Goal: Task Accomplishment & Management: Complete application form

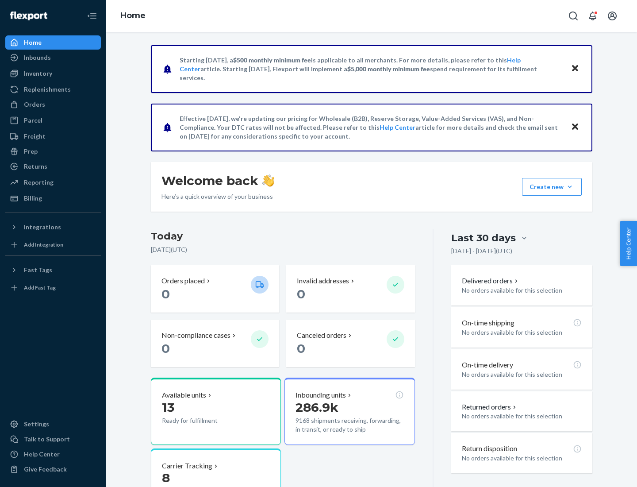
click at [570, 187] on button "Create new Create new inbound Create new order Create new product" at bounding box center [552, 187] width 60 height 18
click at [53, 58] on div "Inbounds" at bounding box center [53, 57] width 94 height 12
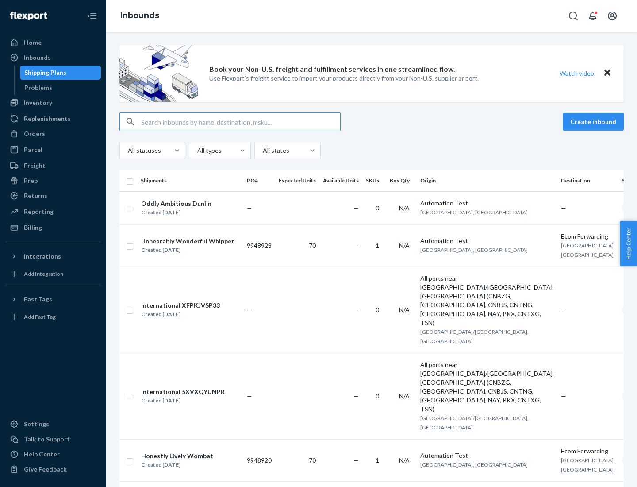
click at [594, 122] on button "Create inbound" at bounding box center [593, 122] width 61 height 18
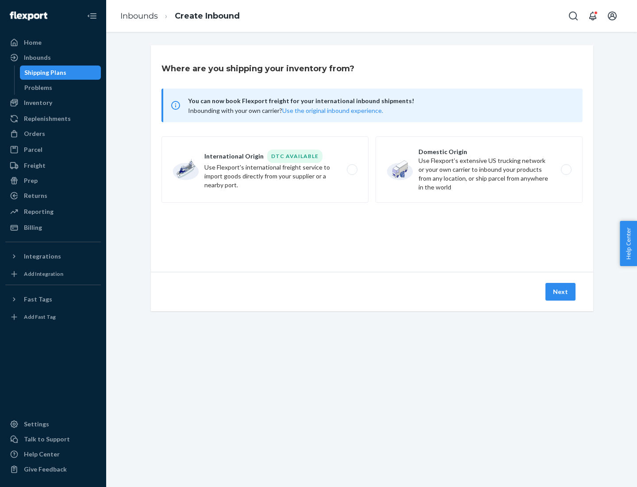
click at [479, 169] on label "Domestic Origin Use Flexport’s extensive US trucking network or your own carrie…" at bounding box center [479, 169] width 207 height 66
click at [566, 169] on input "Domestic Origin Use Flexport’s extensive US trucking network or your own carrie…" at bounding box center [569, 170] width 6 height 6
radio input "true"
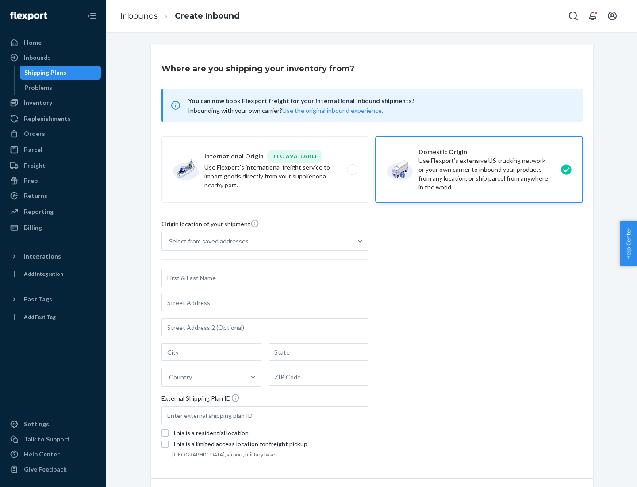
click at [207, 241] on div "Select from saved addresses" at bounding box center [209, 241] width 80 height 9
click at [170, 241] on input "Select from saved addresses" at bounding box center [169, 241] width 1 height 9
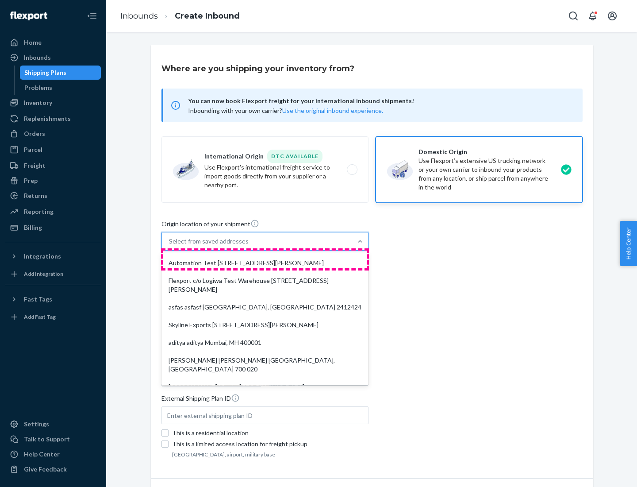
scroll to position [4, 0]
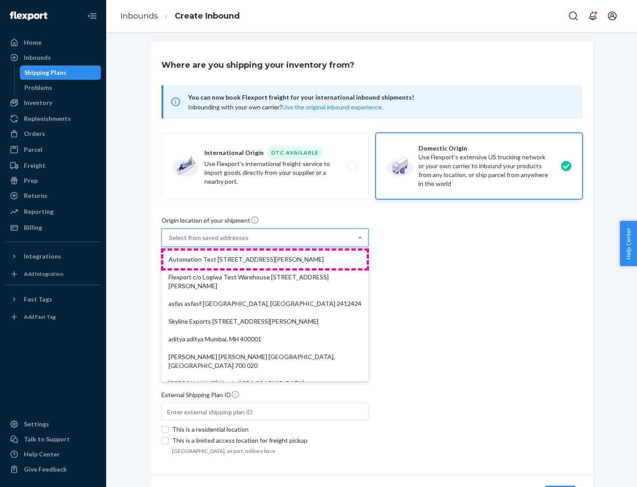
click at [265, 259] on div "Automation Test [STREET_ADDRESS][PERSON_NAME]" at bounding box center [264, 259] width 203 height 18
click at [170, 242] on input "option Automation Test [STREET_ADDRESS][PERSON_NAME]. 9 results available. Use …" at bounding box center [169, 237] width 1 height 9
type input "Automation Test"
type input "9th Floor"
type input "[GEOGRAPHIC_DATA]"
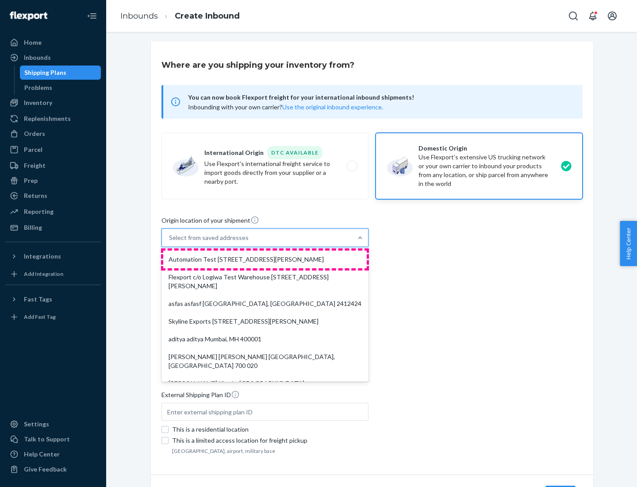
type input "CA"
type input "94104"
type input "[STREET_ADDRESS][PERSON_NAME]"
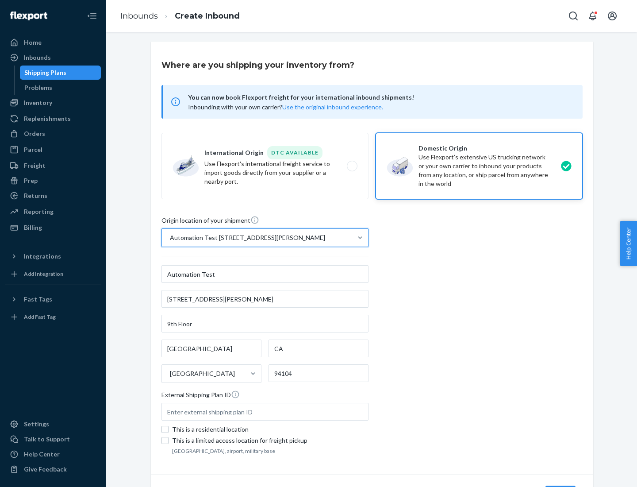
scroll to position [52, 0]
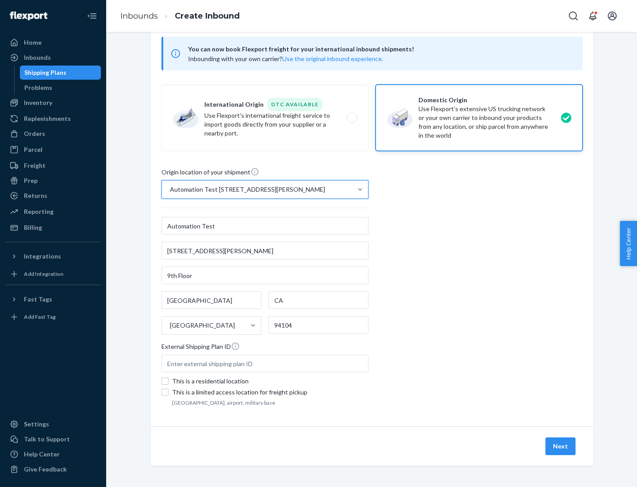
click at [561, 446] on button "Next" at bounding box center [560, 446] width 30 height 18
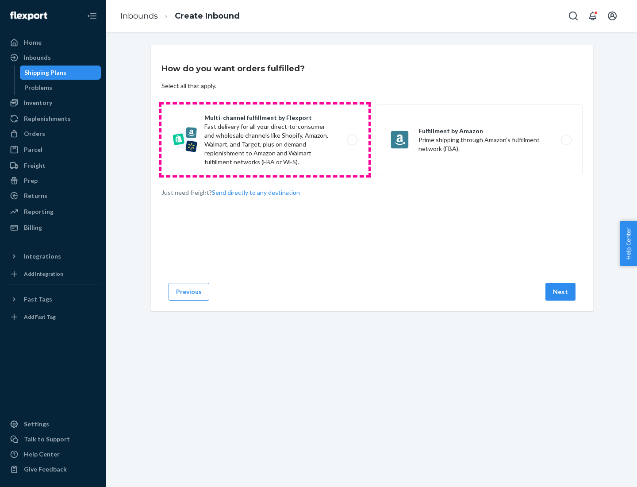
click at [265, 140] on label "Multi-channel fulfillment by Flexport Fast delivery for all your direct-to-cons…" at bounding box center [264, 139] width 207 height 71
click at [352, 140] on input "Multi-channel fulfillment by Flexport Fast delivery for all your direct-to-cons…" at bounding box center [355, 140] width 6 height 6
radio input "true"
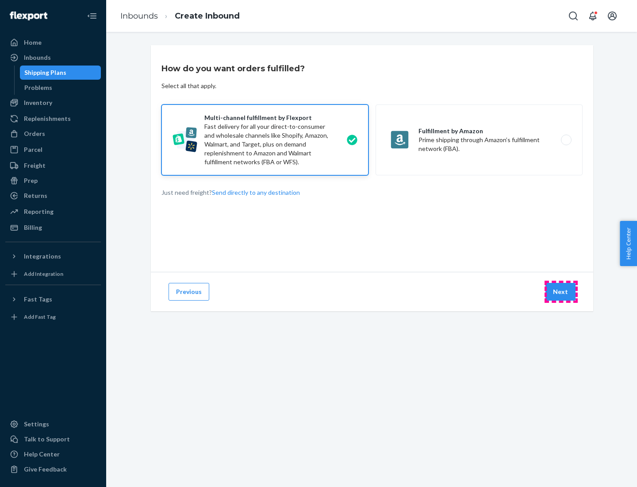
click at [561, 291] on button "Next" at bounding box center [560, 292] width 30 height 18
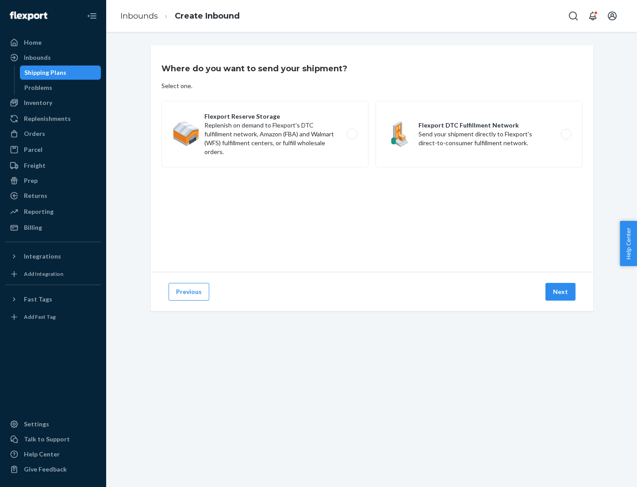
click at [479, 134] on label "Flexport DTC Fulfillment Network Send your shipment directly to Flexport's dire…" at bounding box center [479, 134] width 207 height 66
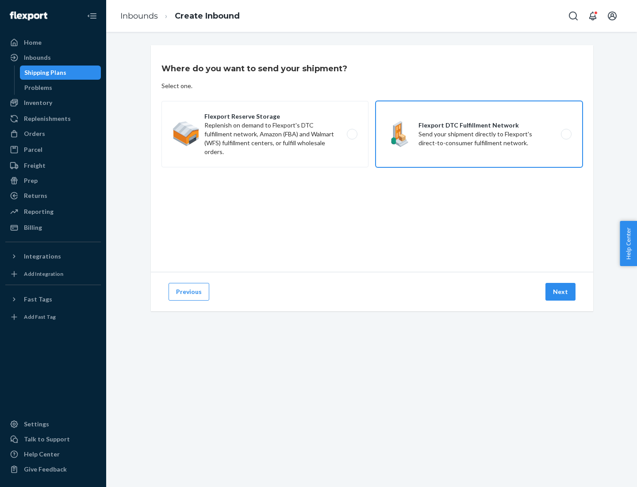
click at [566, 134] on input "Flexport DTC Fulfillment Network Send your shipment directly to Flexport's dire…" at bounding box center [569, 134] width 6 height 6
radio input "true"
click at [561, 291] on button "Next" at bounding box center [560, 292] width 30 height 18
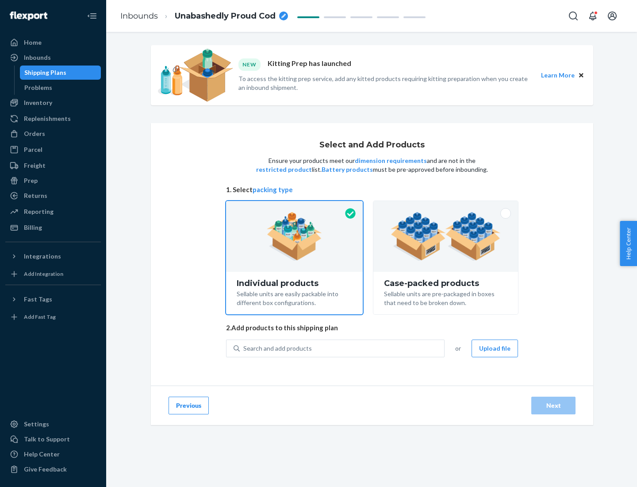
click at [446, 236] on img at bounding box center [446, 236] width 110 height 49
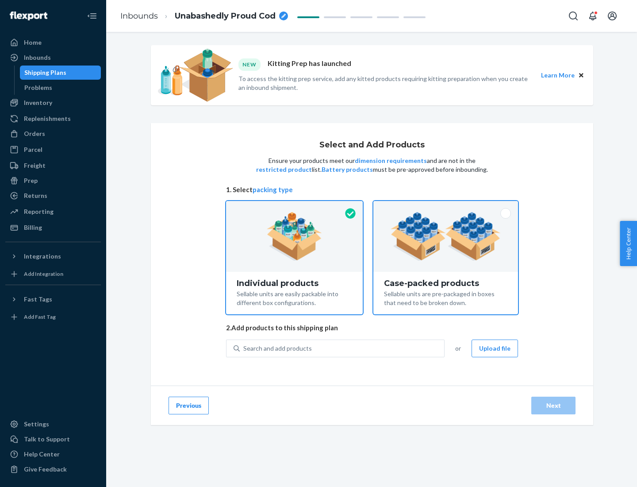
click at [446, 207] on input "Case-packed products Sellable units are pre-packaged in boxes that need to be b…" at bounding box center [446, 204] width 6 height 6
radio input "true"
radio input "false"
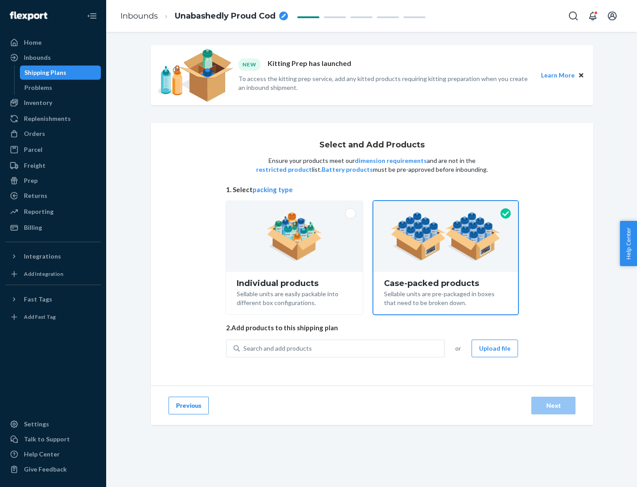
click at [342, 348] on div "Search and add products" at bounding box center [342, 348] width 204 height 16
click at [244, 348] on input "Search and add products" at bounding box center [243, 348] width 1 height 9
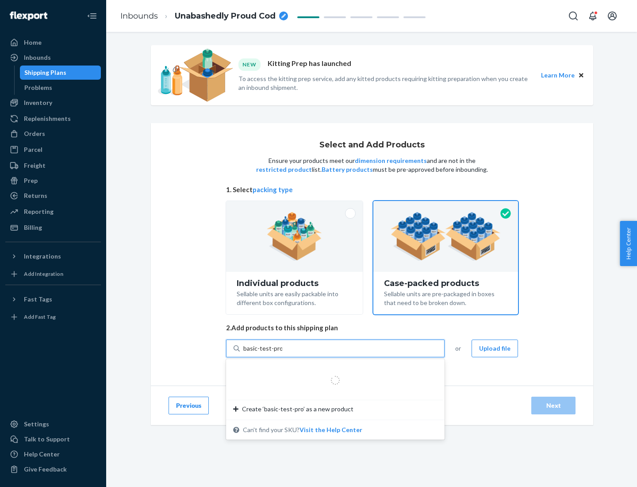
type input "basic-test-product-1"
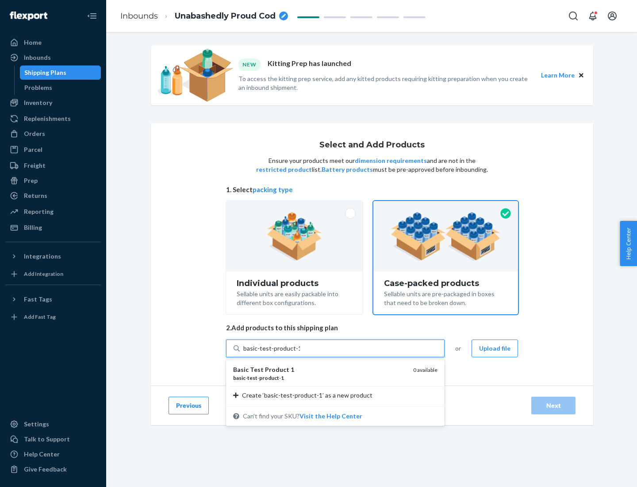
click at [320, 377] on div "basic - test - product - 1" at bounding box center [319, 378] width 173 height 8
click at [300, 353] on input "basic-test-product-1" at bounding box center [271, 348] width 57 height 9
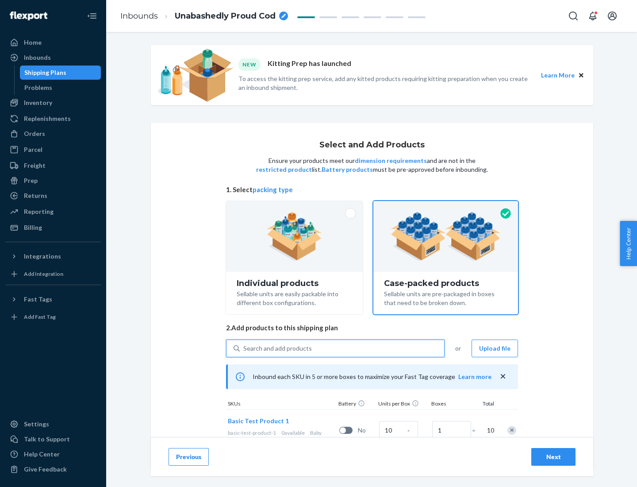
scroll to position [32, 0]
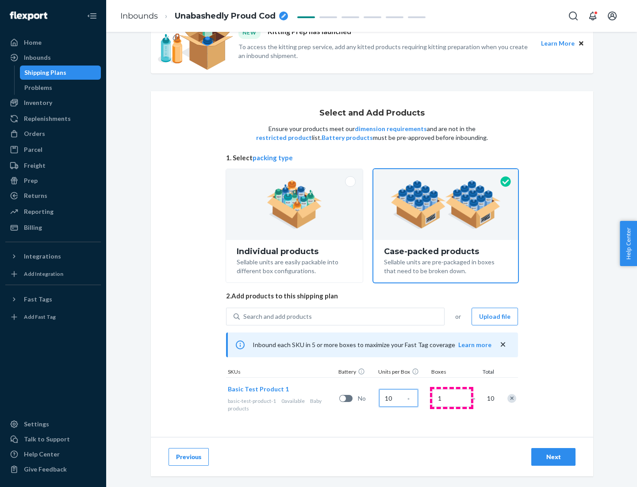
type input "10"
type input "7"
click at [553, 456] on div "Next" at bounding box center [553, 456] width 29 height 9
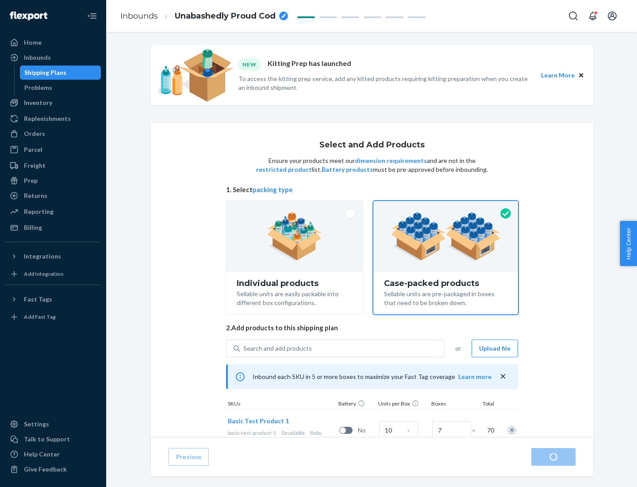
radio input "true"
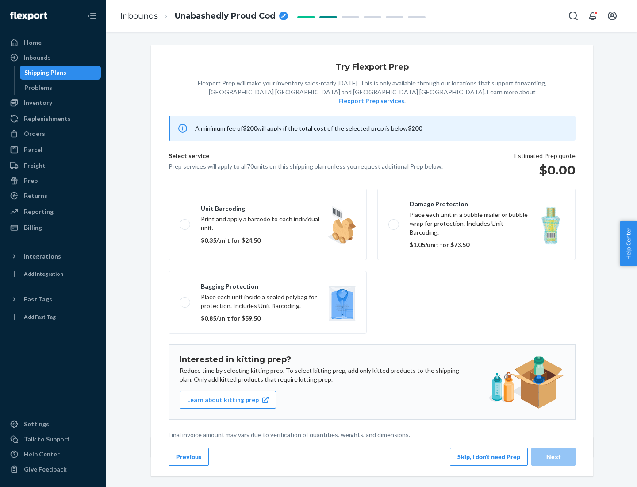
scroll to position [2, 0]
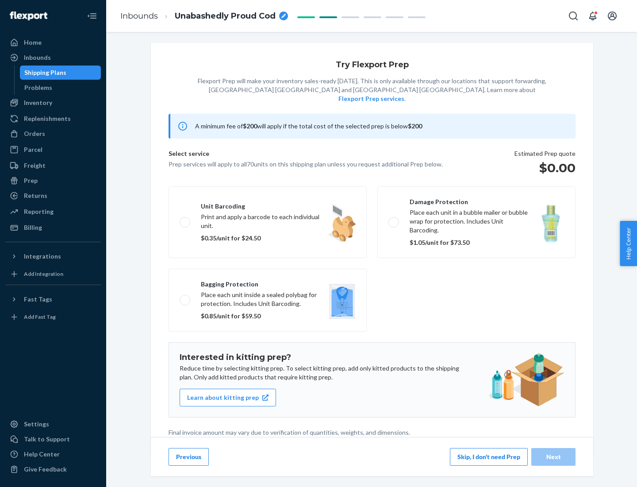
click at [268, 282] on label "Bagging protection Place each unit inside a sealed polybag for protection. Incl…" at bounding box center [268, 299] width 198 height 63
click at [185, 297] on input "Bagging protection Place each unit inside a sealed polybag for protection. Incl…" at bounding box center [183, 300] width 6 height 6
checkbox input "true"
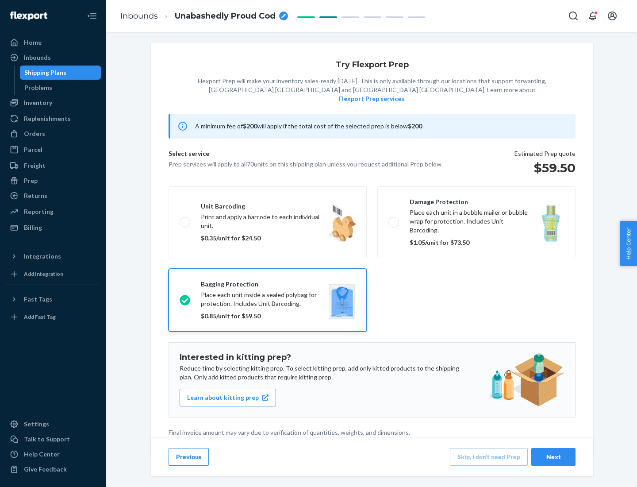
click at [553, 456] on div "Next" at bounding box center [553, 456] width 29 height 9
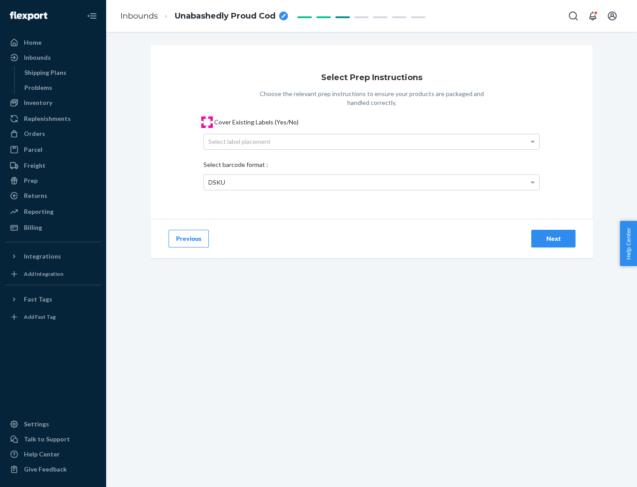
click at [207, 122] on input "Cover Existing Labels (Yes/No)" at bounding box center [206, 122] width 7 height 7
checkbox input "true"
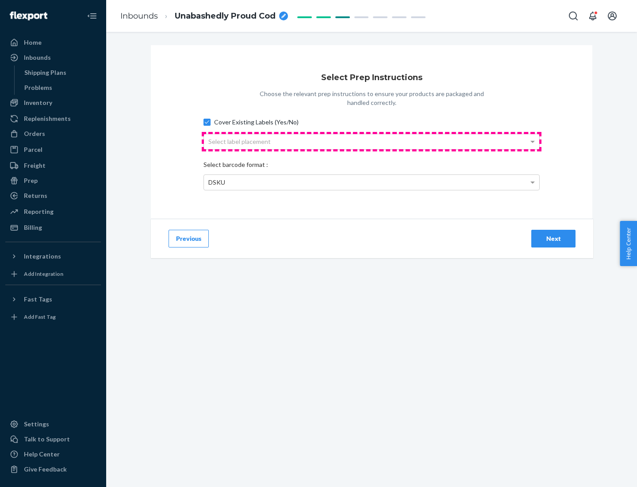
click at [372, 141] on div "Select label placement" at bounding box center [371, 141] width 335 height 15
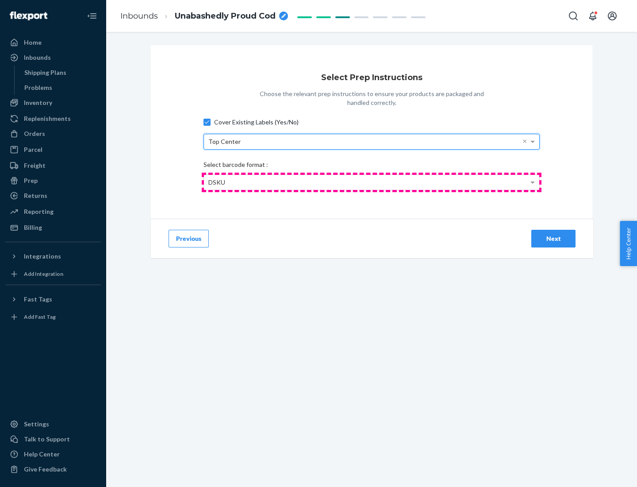
click at [372, 182] on div "DSKU" at bounding box center [371, 182] width 335 height 15
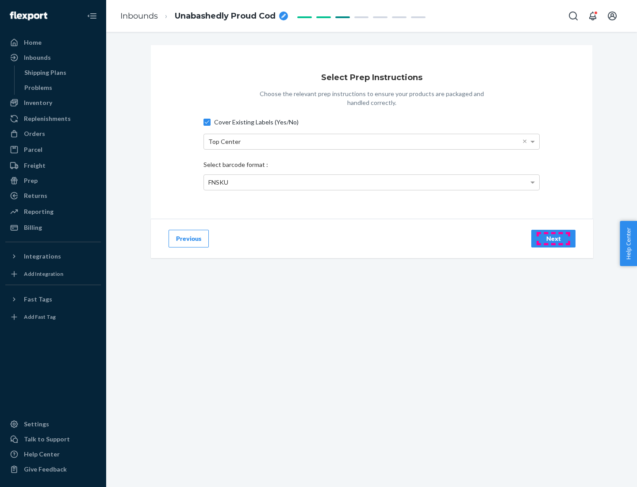
click at [553, 238] on div "Next" at bounding box center [553, 238] width 29 height 9
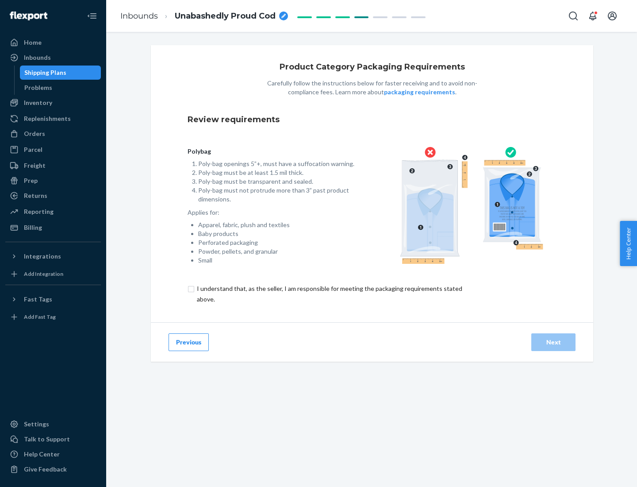
click at [329, 293] on input "checkbox" at bounding box center [335, 293] width 294 height 21
checkbox input "true"
click at [553, 341] on div "Next" at bounding box center [553, 341] width 29 height 9
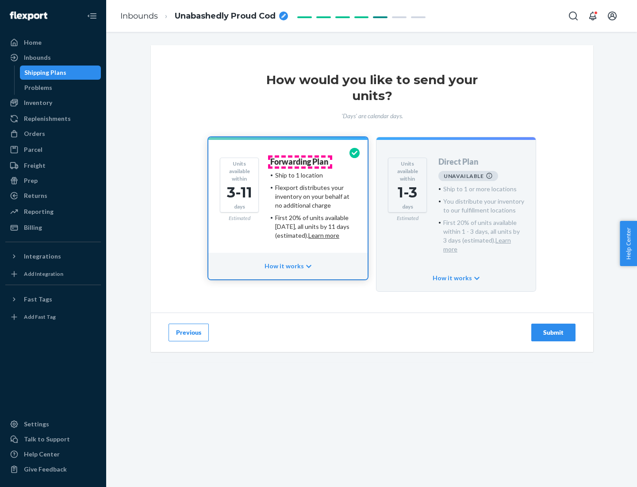
click at [300, 161] on h4 "Forwarding Plan" at bounding box center [299, 161] width 58 height 9
click at [553, 328] on div "Submit" at bounding box center [553, 332] width 29 height 9
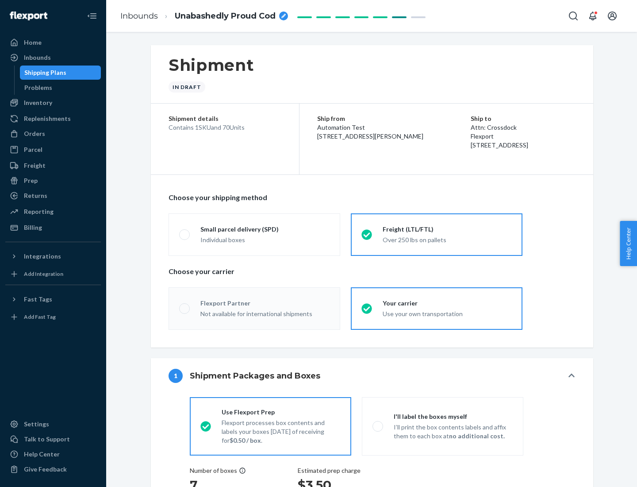
radio input "true"
radio input "false"
radio input "true"
radio input "false"
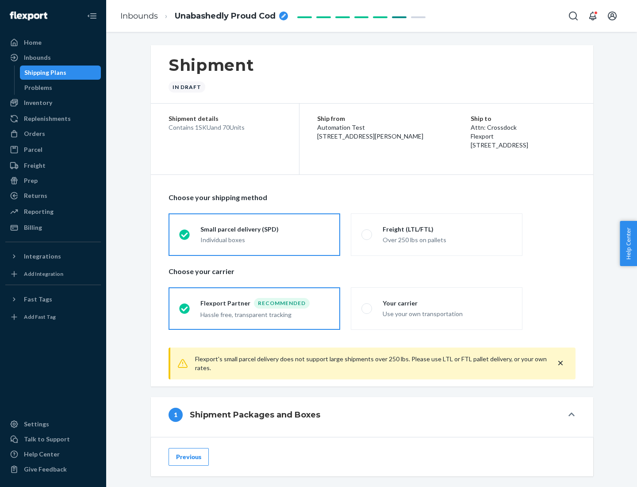
click at [437, 234] on div "Over 250 lbs on pallets" at bounding box center [447, 239] width 129 height 11
click at [367, 234] on input "Freight (LTL/FTL) Over 250 lbs on pallets" at bounding box center [364, 234] width 6 height 6
radio input "true"
radio input "false"
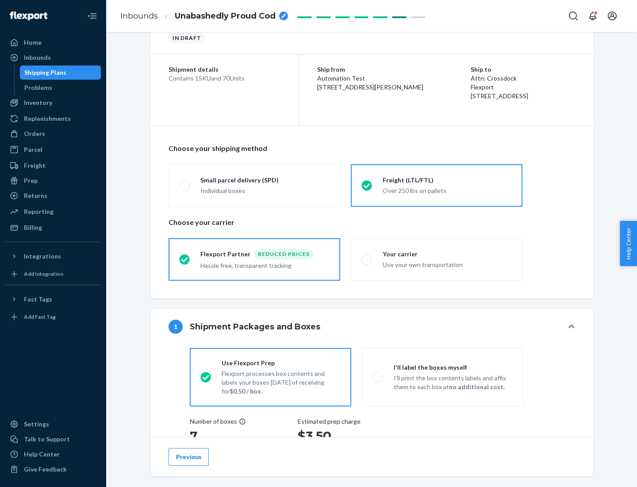
click at [437, 259] on div "Use your own transportation" at bounding box center [447, 263] width 129 height 11
click at [367, 259] on input "Your carrier Use your own transportation" at bounding box center [364, 259] width 6 height 6
radio input "true"
radio input "false"
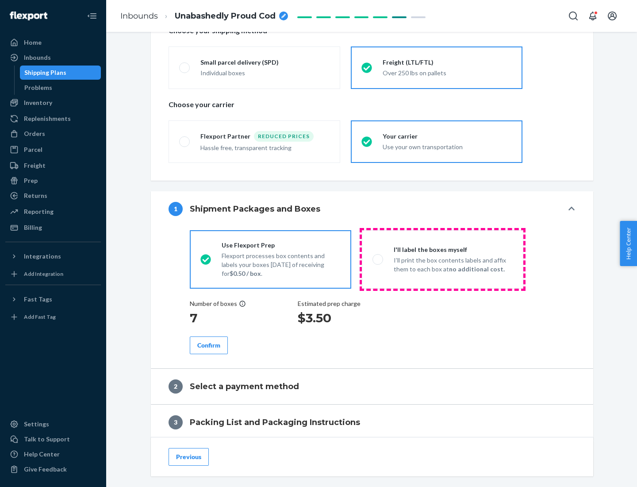
click at [442, 259] on p "I’ll print the box contents labels and affix them to each box at no additional …" at bounding box center [453, 265] width 119 height 18
click at [378, 259] on input "I'll label the boxes myself I’ll print the box contents labels and affix them t…" at bounding box center [375, 259] width 6 height 6
radio input "true"
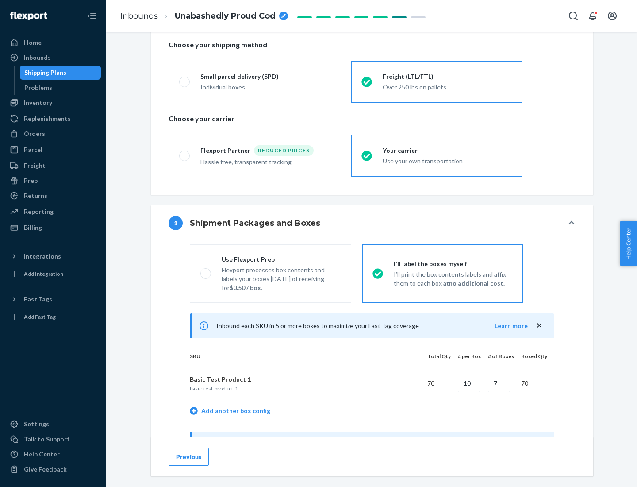
click at [281, 259] on div "Use Flexport Prep" at bounding box center [281, 259] width 119 height 9
click at [206, 270] on input "Use Flexport Prep Flexport processes box contents and labels your boxes [DATE] …" at bounding box center [203, 273] width 6 height 6
radio input "true"
radio input "false"
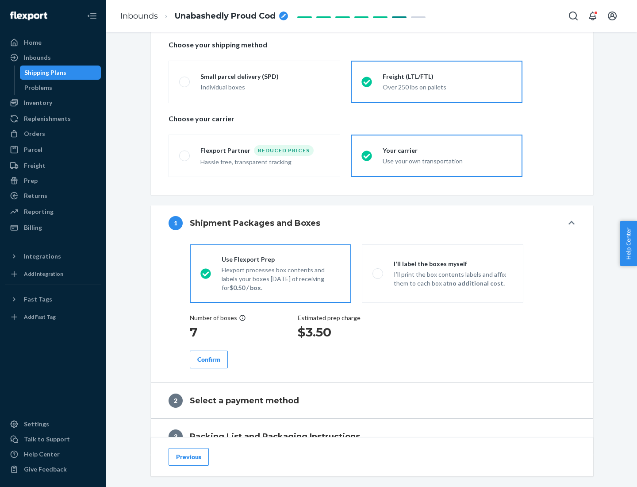
scroll to position [253, 0]
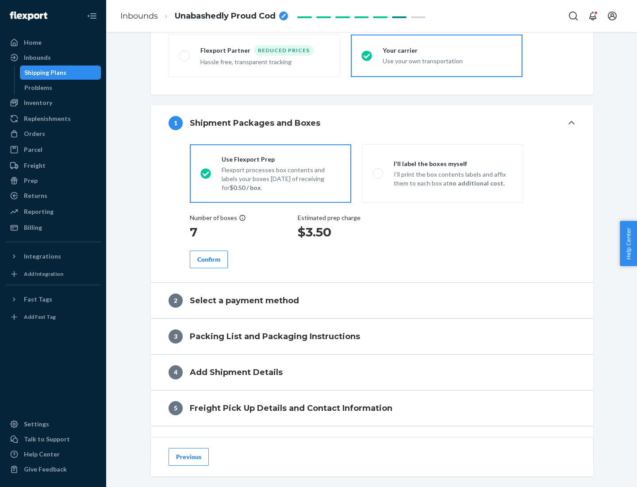
click at [209, 259] on div "Confirm" at bounding box center [208, 259] width 23 height 9
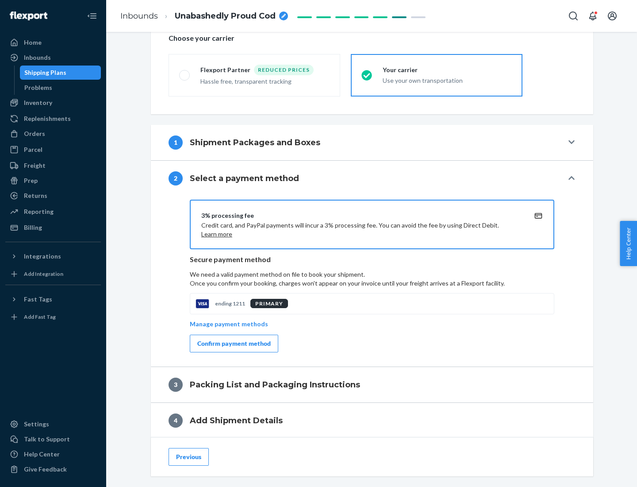
scroll to position [317, 0]
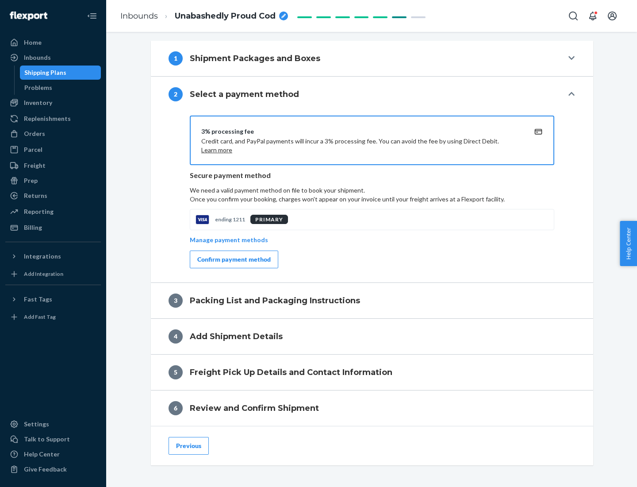
click at [233, 259] on div "Confirm payment method" at bounding box center [233, 259] width 73 height 9
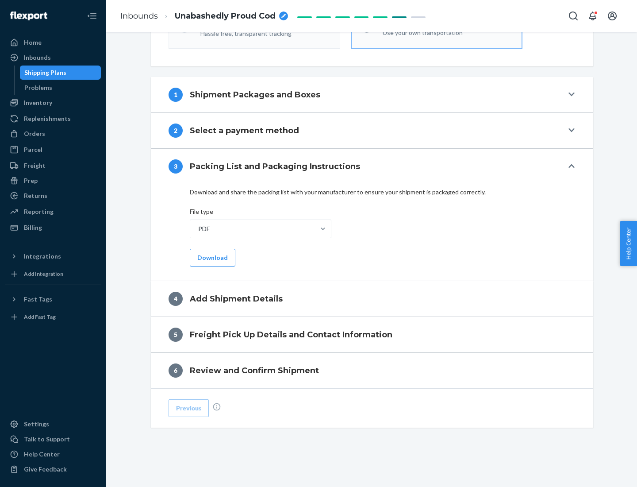
scroll to position [279, 0]
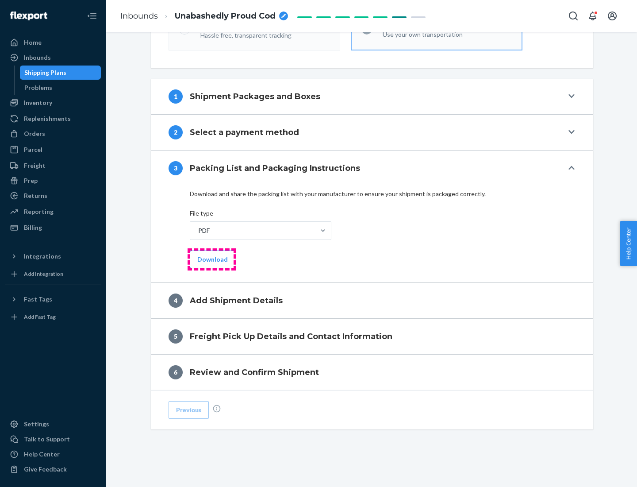
click at [211, 259] on button "Download" at bounding box center [213, 259] width 46 height 18
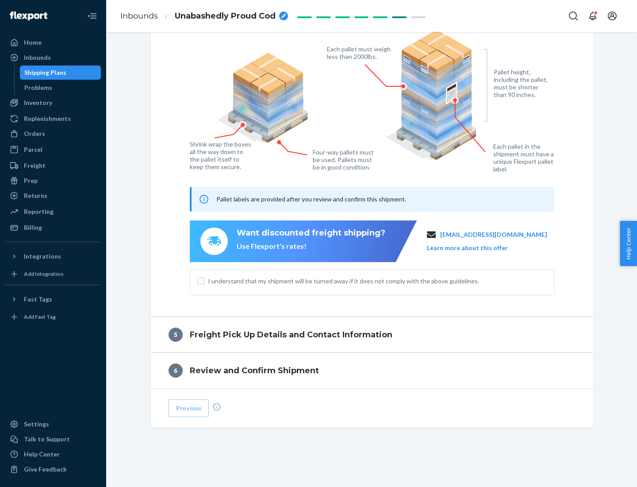
click at [372, 280] on span "I understand that my shipment will be turned away if it does not comply with th…" at bounding box center [377, 280] width 339 height 9
click at [204, 280] on input "I understand that my shipment will be turned away if it does not comply with th…" at bounding box center [200, 280] width 7 height 7
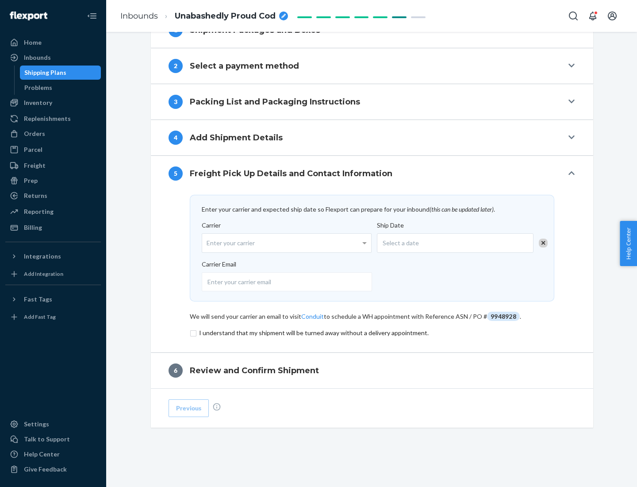
scroll to position [345, 0]
click at [372, 332] on input "checkbox" at bounding box center [372, 332] width 364 height 11
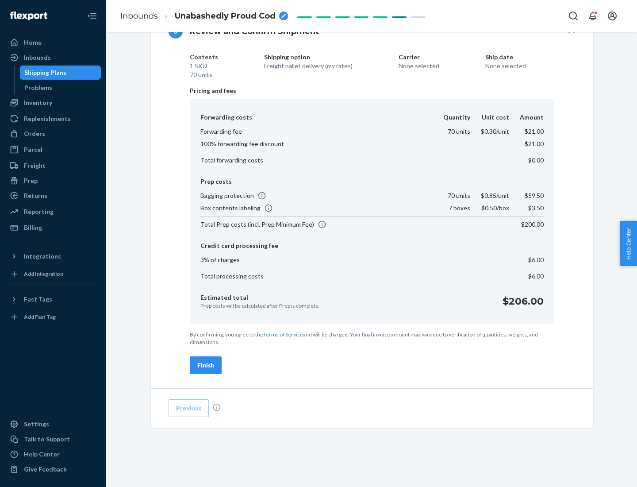
click at [206, 365] on div "Finish" at bounding box center [205, 364] width 17 height 9
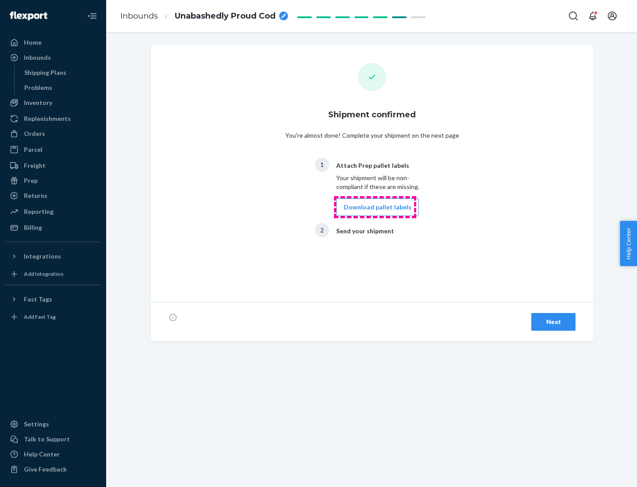
click at [375, 207] on button "Download pallet labels" at bounding box center [377, 207] width 83 height 18
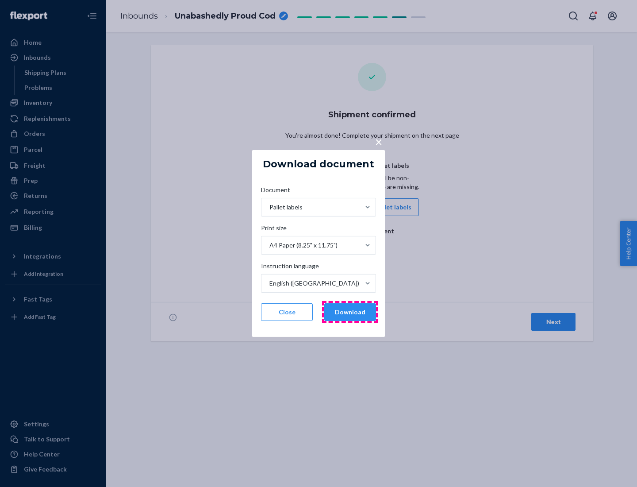
click at [350, 312] on button "Download" at bounding box center [350, 312] width 52 height 18
